Goal: Information Seeking & Learning: Learn about a topic

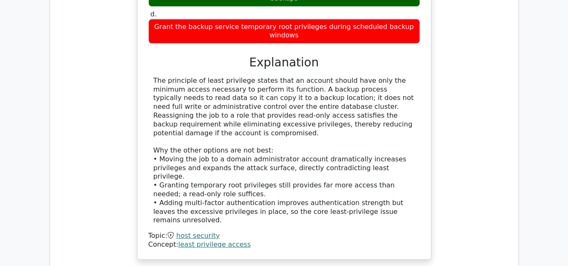
scroll to position [1429, 0]
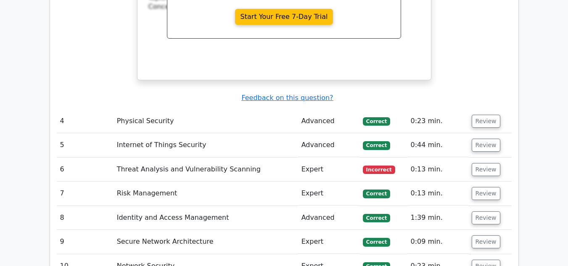
scroll to position [1891, 0]
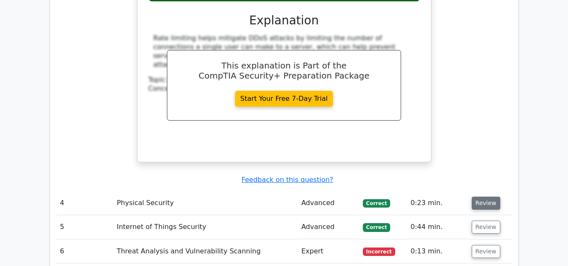
click at [473, 197] on button "Review" at bounding box center [485, 203] width 29 height 13
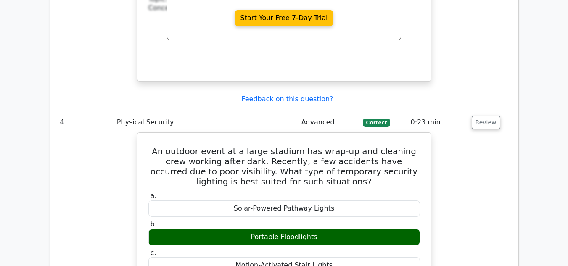
scroll to position [1975, 0]
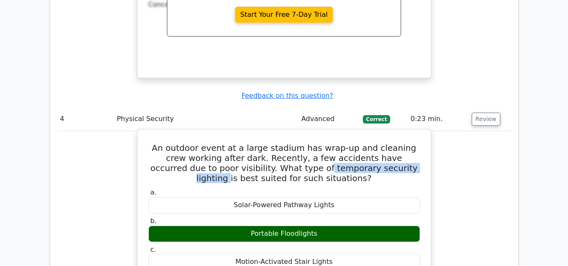
drag, startPoint x: 258, startPoint y: 78, endPoint x: 366, endPoint y: 78, distance: 107.6
click at [366, 143] on h5 "An outdoor event at a large stadium has wrap-up and cleaning crew working after…" at bounding box center [283, 163] width 273 height 40
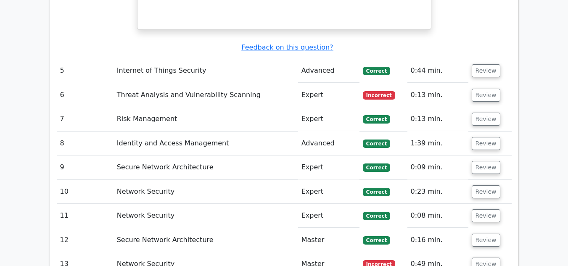
scroll to position [2269, 0]
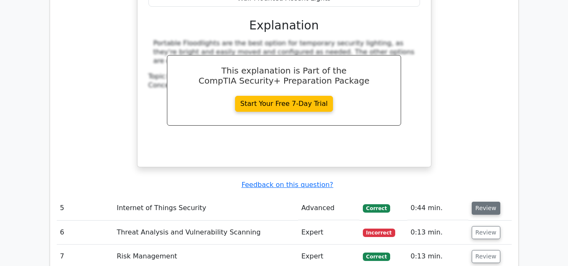
click at [477, 202] on button "Review" at bounding box center [485, 208] width 29 height 13
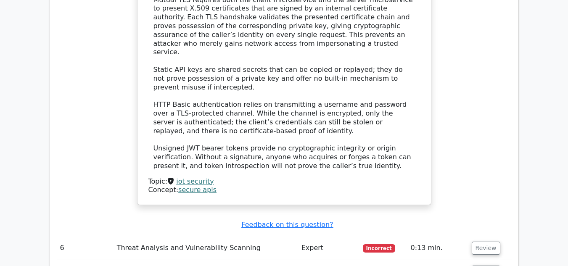
scroll to position [2731, 0]
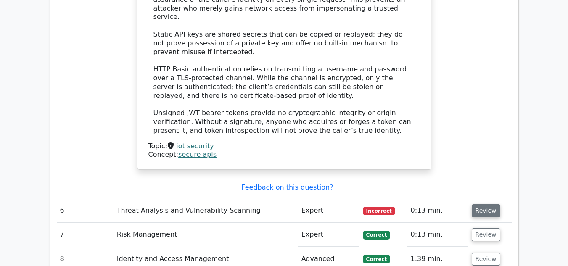
click at [476, 204] on button "Review" at bounding box center [485, 210] width 29 height 13
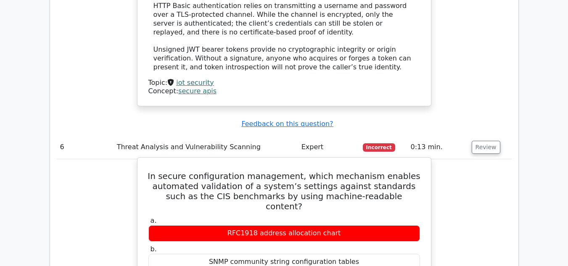
scroll to position [2815, 0]
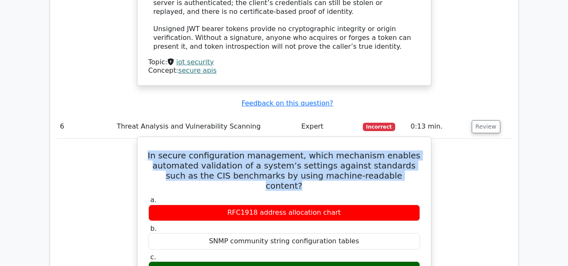
drag, startPoint x: 157, startPoint y: 57, endPoint x: 395, endPoint y: 75, distance: 238.5
click at [395, 150] on h5 "In secure configuration management, which mechanism enables automated validatio…" at bounding box center [283, 170] width 273 height 40
copy h5 "In secure configuration management, which mechanism enables automated validatio…"
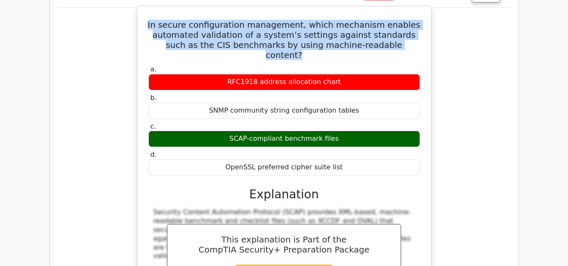
scroll to position [3025, 0]
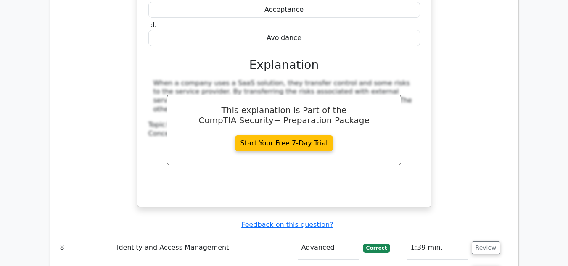
scroll to position [3487, 0]
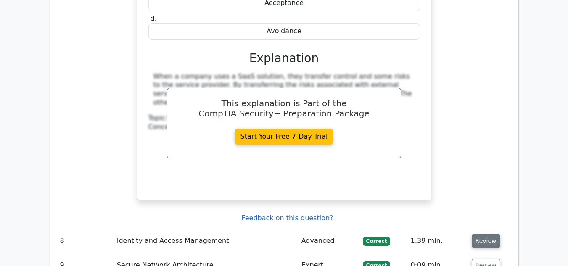
click at [479, 234] on button "Review" at bounding box center [485, 240] width 29 height 13
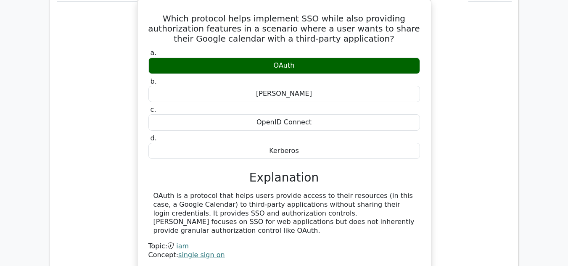
scroll to position [3739, 0]
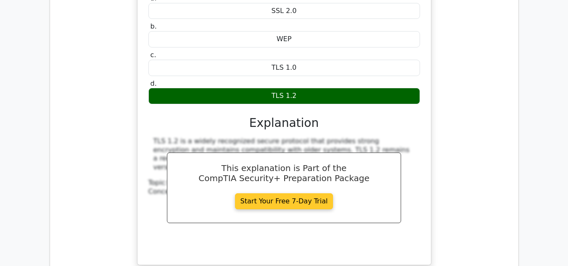
scroll to position [4117, 0]
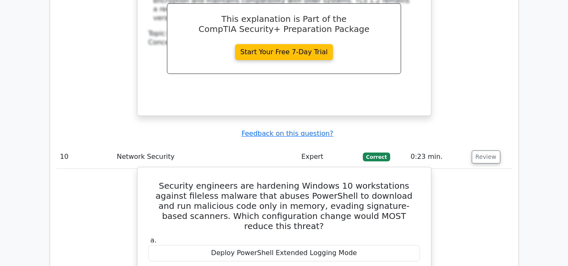
scroll to position [4286, 0]
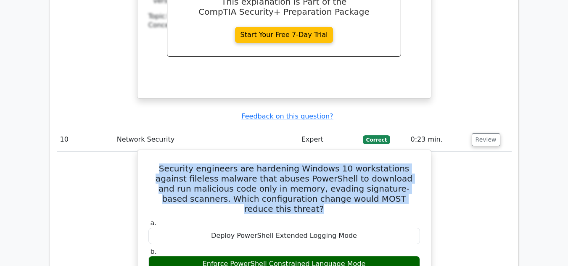
drag, startPoint x: 155, startPoint y: 26, endPoint x: 397, endPoint y: 62, distance: 244.6
click at [397, 163] on h5 "Security engineers are hardening Windows 10 workstations against fileless malwa…" at bounding box center [283, 188] width 273 height 50
copy h5 "Security engineers are hardening Windows 10 workstations against fileless malwa…"
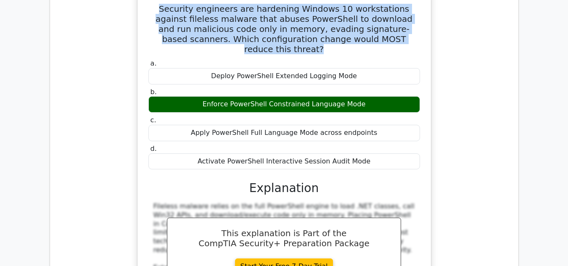
scroll to position [4538, 0]
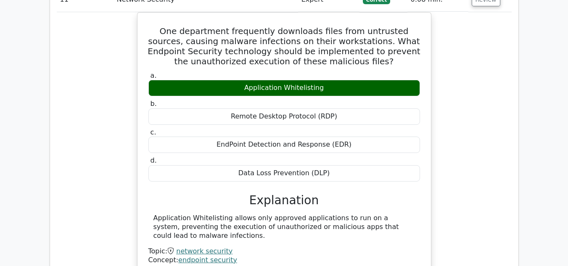
scroll to position [4832, 0]
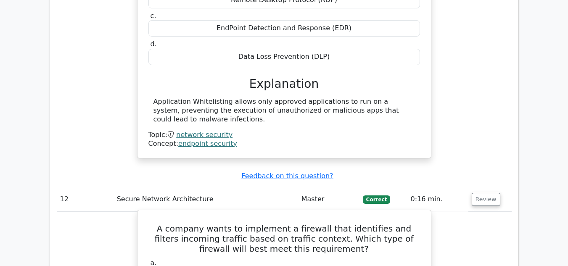
scroll to position [4958, 0]
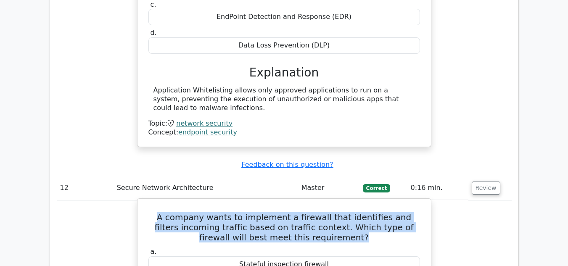
drag, startPoint x: 218, startPoint y: 61, endPoint x: 350, endPoint y: 83, distance: 133.4
click at [350, 212] on h5 "A company wants to implement a firewall that identifies and filters incoming tr…" at bounding box center [283, 227] width 273 height 30
copy h5 "A company wants to implement a firewall that identifies and filters incoming tr…"
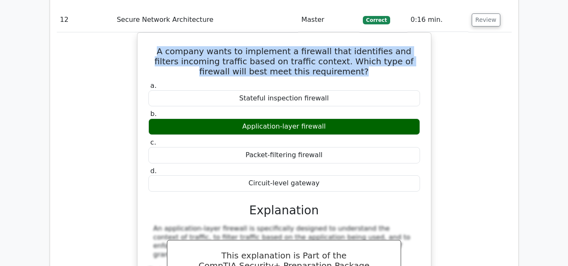
scroll to position [5294, 0]
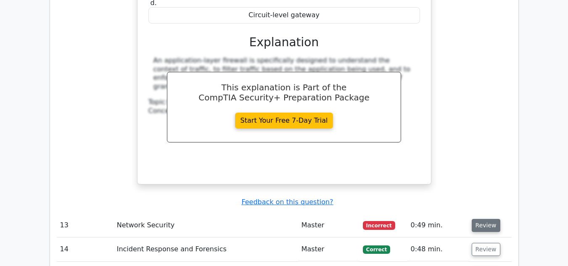
click at [482, 219] on button "Review" at bounding box center [485, 225] width 29 height 13
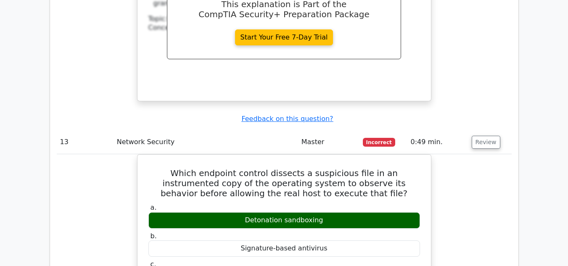
scroll to position [5378, 0]
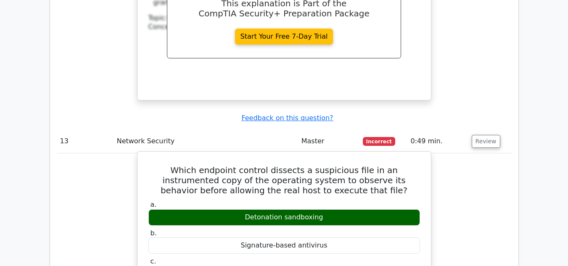
drag, startPoint x: 150, startPoint y: 11, endPoint x: 377, endPoint y: 153, distance: 267.4
copy div "Which endpoint control dissects a suspicious file in an instrumented copy of th…"
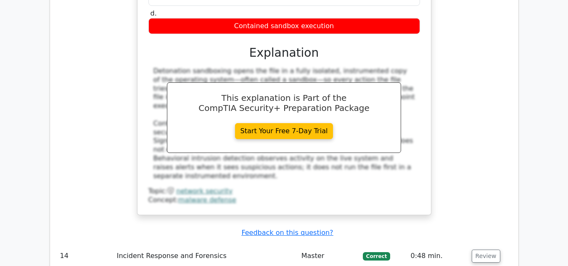
scroll to position [5672, 0]
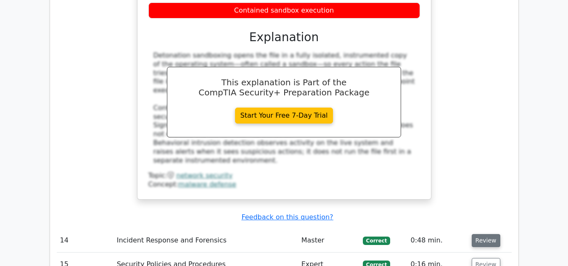
click at [485, 234] on button "Review" at bounding box center [485, 240] width 29 height 13
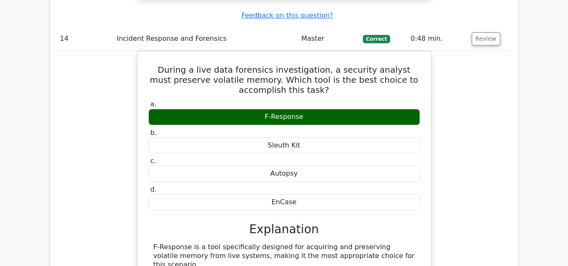
scroll to position [5882, 0]
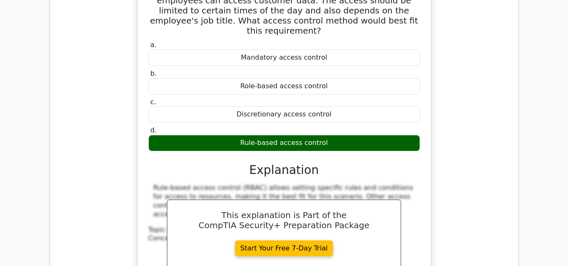
scroll to position [6260, 0]
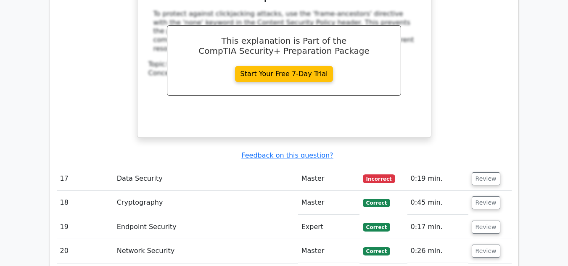
scroll to position [6722, 0]
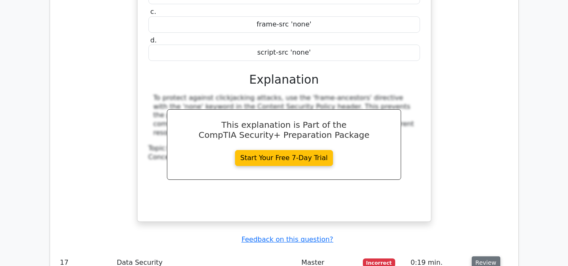
click at [483, 256] on button "Review" at bounding box center [485, 262] width 29 height 13
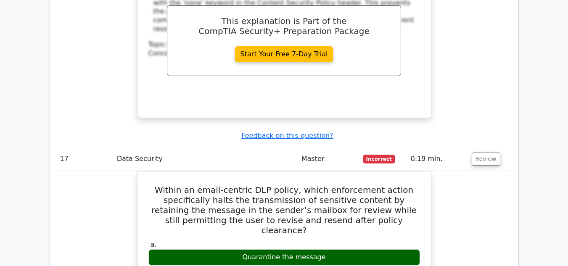
scroll to position [6806, 0]
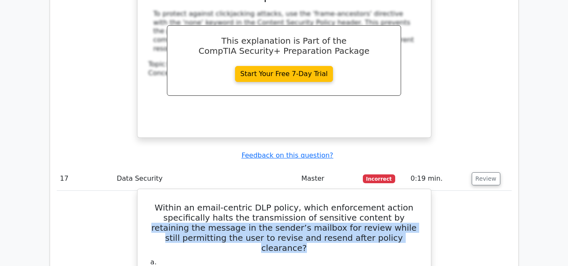
drag, startPoint x: 367, startPoint y: 34, endPoint x: 416, endPoint y: 51, distance: 51.6
click at [419, 203] on h5 "Within an email-centric DLP policy, which enforcement action specifically halts…" at bounding box center [283, 228] width 273 height 50
click at [408, 203] on h5 "Within an email-centric DLP policy, which enforcement action specifically halts…" at bounding box center [283, 228] width 273 height 50
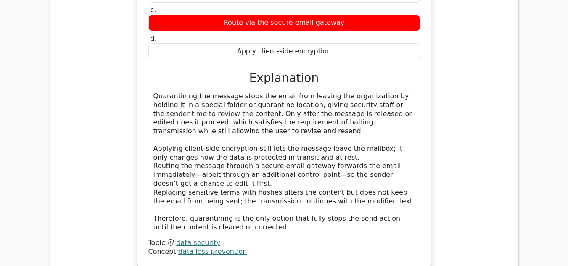
scroll to position [7143, 0]
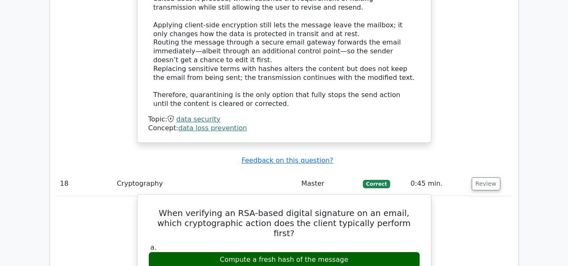
scroll to position [7227, 0]
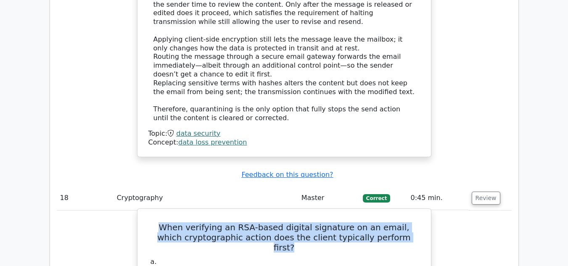
drag, startPoint x: 158, startPoint y: 31, endPoint x: 402, endPoint y: 42, distance: 244.4
click at [402, 222] on h5 "When verifying an RSA-based digital signature on an email, which cryptographic …" at bounding box center [283, 237] width 273 height 30
copy h5 "When verifying an RSA-based digital signature on an email, which cryptographic …"
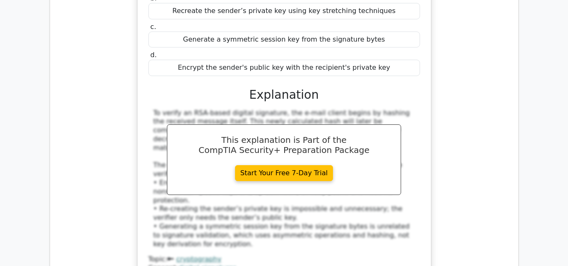
scroll to position [7521, 0]
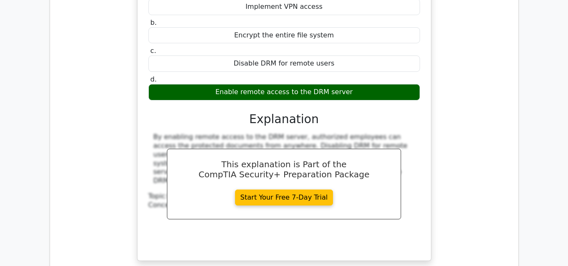
scroll to position [7941, 0]
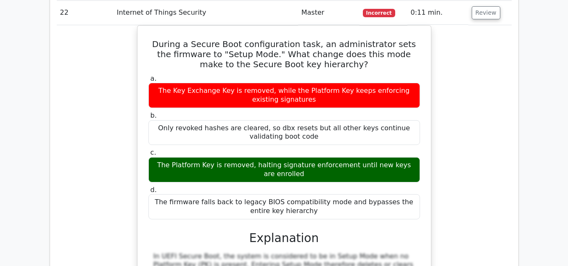
scroll to position [8277, 0]
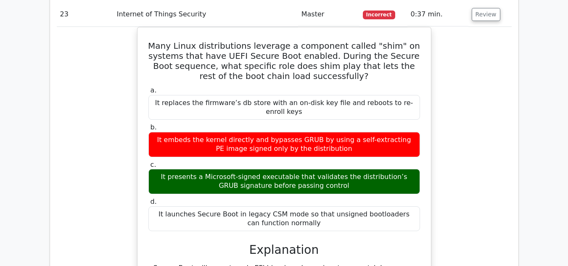
scroll to position [8781, 0]
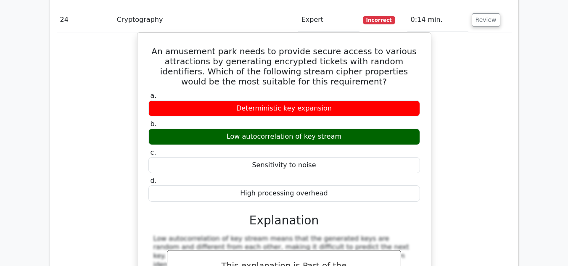
scroll to position [9159, 0]
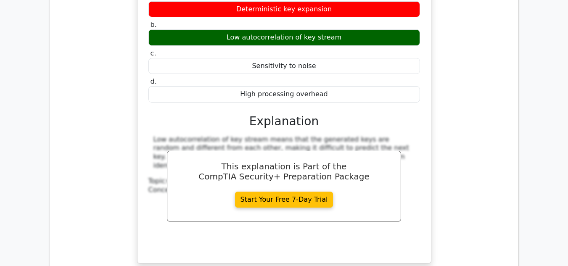
scroll to position [9285, 0]
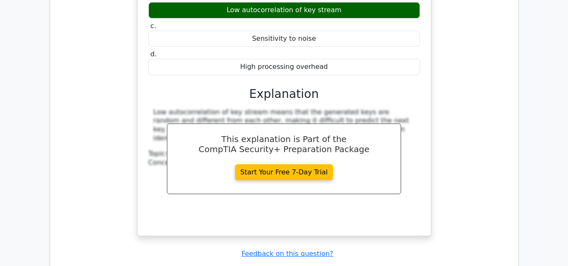
drag, startPoint x: 147, startPoint y: 56, endPoint x: 337, endPoint y: 90, distance: 192.9
copy h5 "You are a security analyst at a company, and you have discovered an unauthorize…"
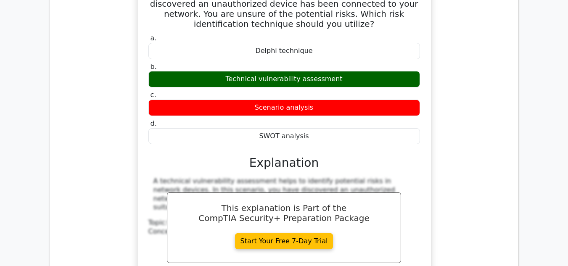
scroll to position [9621, 0]
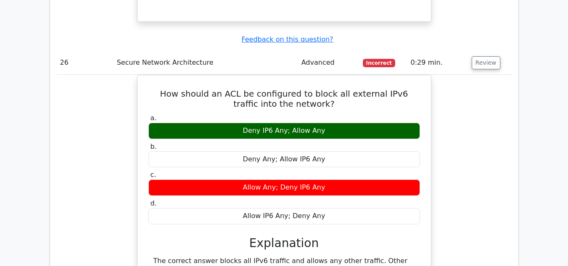
scroll to position [9916, 0]
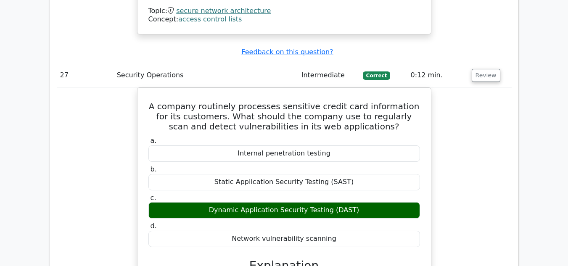
scroll to position [10168, 0]
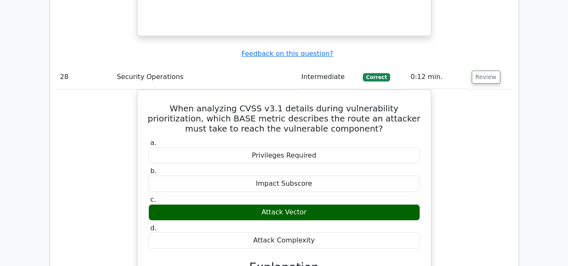
scroll to position [10546, 0]
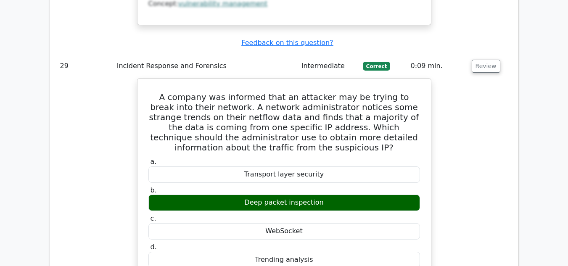
scroll to position [10924, 0]
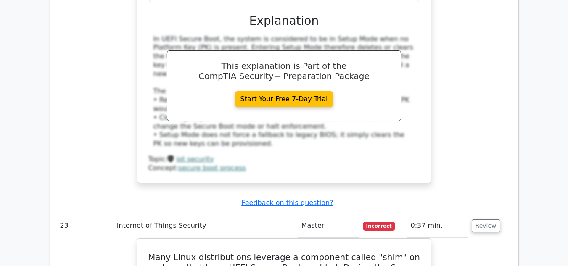
scroll to position [8369, 0]
